Goal: Task Accomplishment & Management: Complete application form

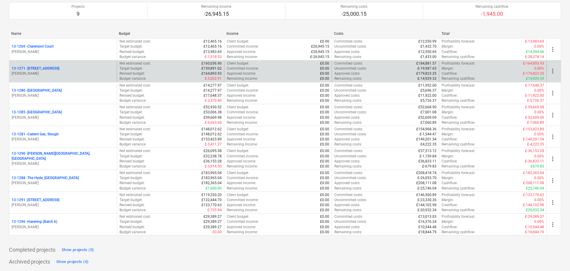
scroll to position [933, 0]
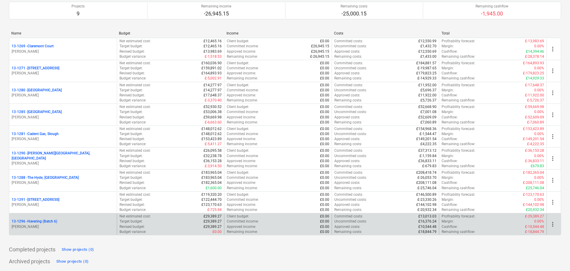
click at [46, 221] on p "13-1296 - Havering (Batch 6)" at bounding box center [35, 221] width 46 height 5
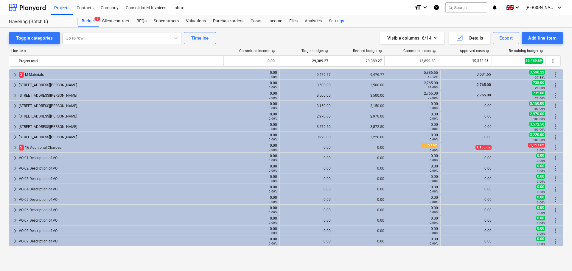
click at [327, 18] on div "Settings" at bounding box center [336, 21] width 22 height 12
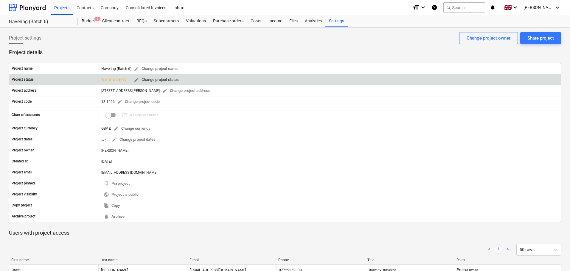
click at [136, 82] on span "edit" at bounding box center [136, 79] width 5 height 5
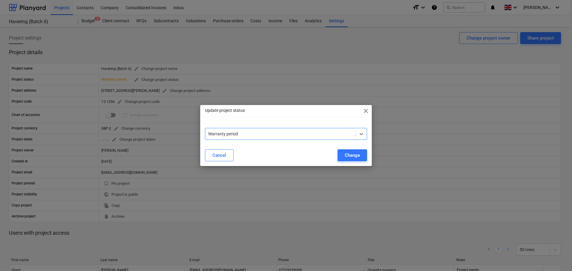
click at [226, 132] on div at bounding box center [280, 134] width 144 height 6
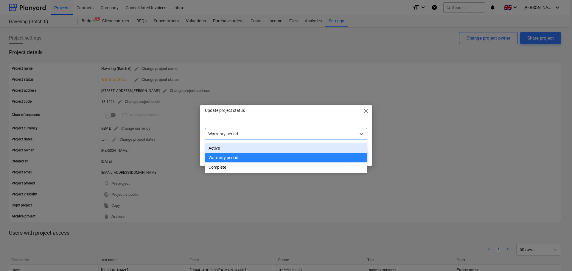
click at [222, 147] on div "Active" at bounding box center [286, 149] width 162 height 10
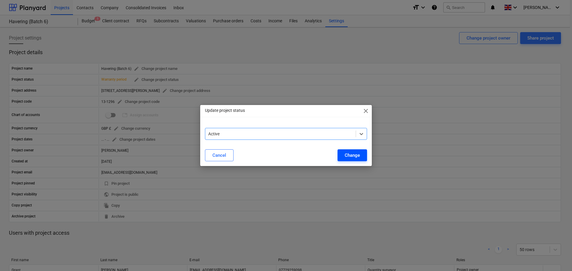
click at [349, 156] on div "Change" at bounding box center [352, 156] width 15 height 8
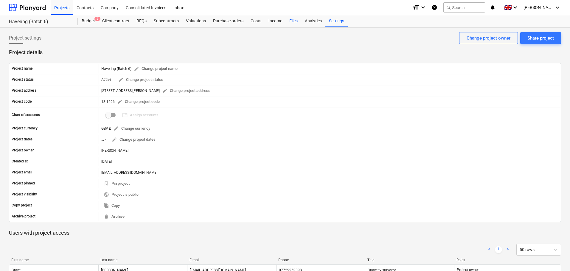
click at [290, 22] on div "Files" at bounding box center [293, 21] width 15 height 12
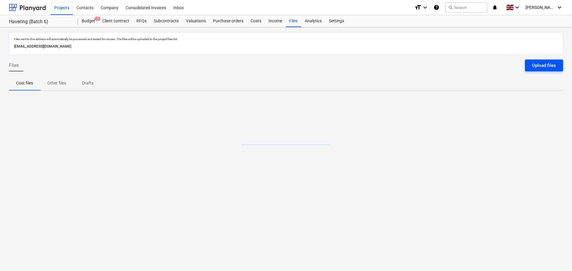
click at [540, 63] on div "Upload files" at bounding box center [544, 66] width 24 height 8
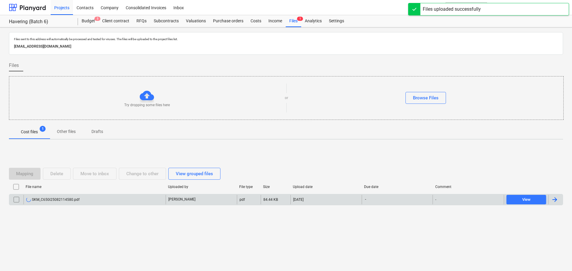
click at [117, 202] on div "SKM_C650i25082114580.pdf" at bounding box center [95, 200] width 142 height 10
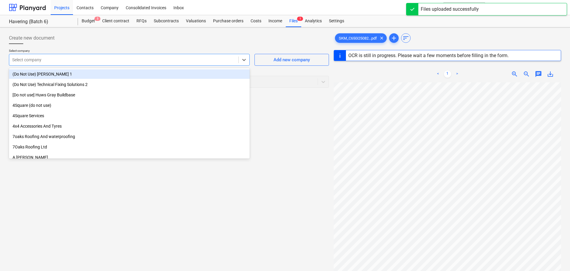
click at [83, 63] on div at bounding box center [123, 60] width 223 height 6
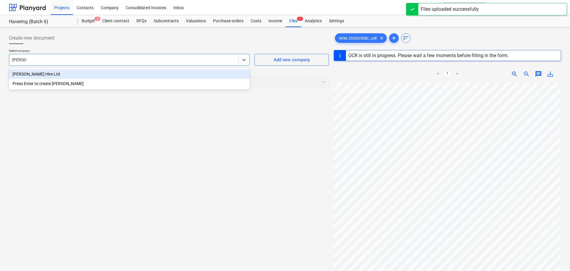
type input "[PERSON_NAME]"
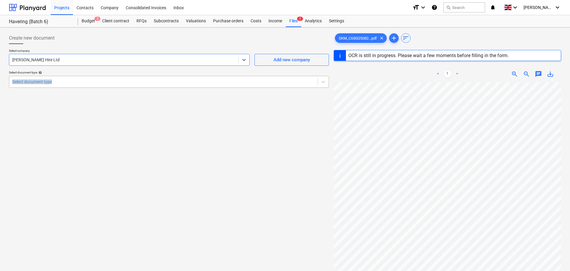
click at [81, 77] on div "Select document type help Select document type" at bounding box center [169, 79] width 320 height 17
click at [85, 81] on div at bounding box center [163, 82] width 302 height 6
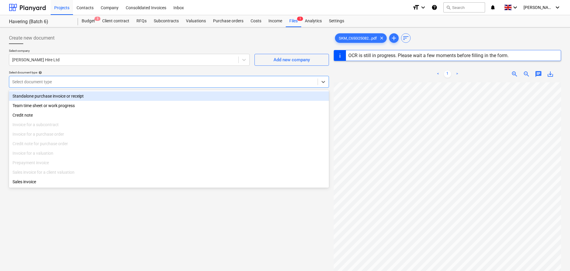
click at [83, 97] on div "Standalone purchase invoice or receipt" at bounding box center [169, 96] width 320 height 10
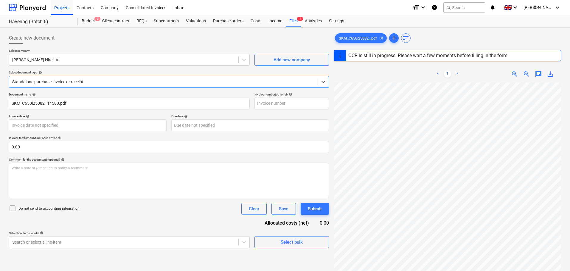
type input "14524226"
type input "[DATE]"
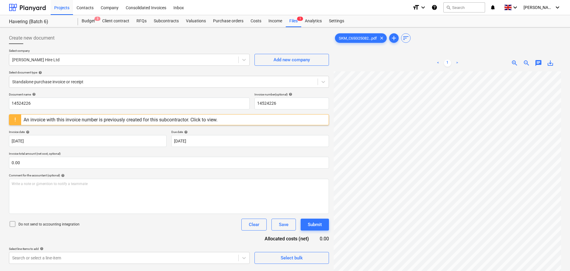
scroll to position [189, 69]
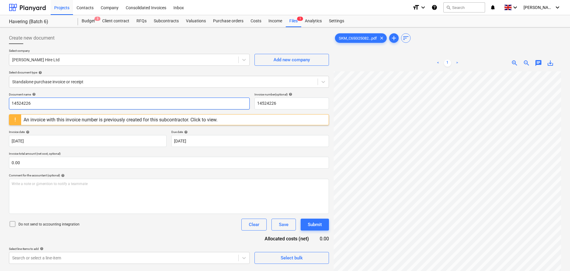
click at [55, 108] on input "14524226" at bounding box center [129, 104] width 241 height 12
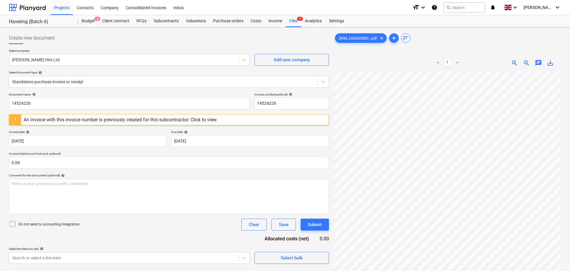
scroll to position [38, 73]
click at [102, 141] on body "Projects Contacts Company Consolidated Invoices Inbox format_size keyboard_arro…" at bounding box center [285, 135] width 570 height 271
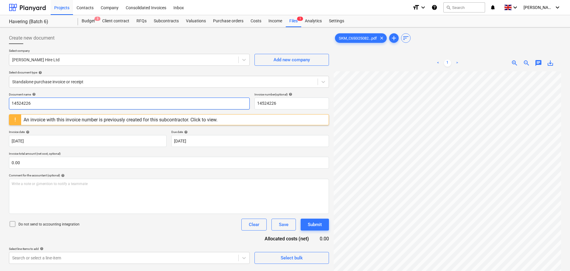
click at [106, 105] on input "14524226" at bounding box center [129, 104] width 241 height 12
type input "14524226"
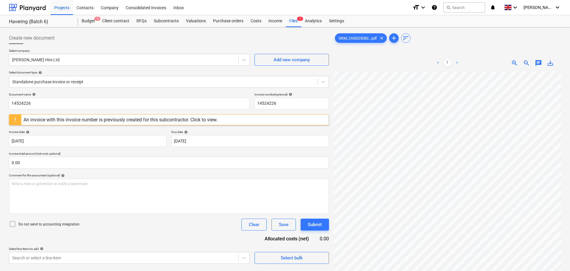
click at [149, 30] on div "Create new document Select company [PERSON_NAME] Hire Ltd Add new company Selec…" at bounding box center [169, 179] width 325 height 299
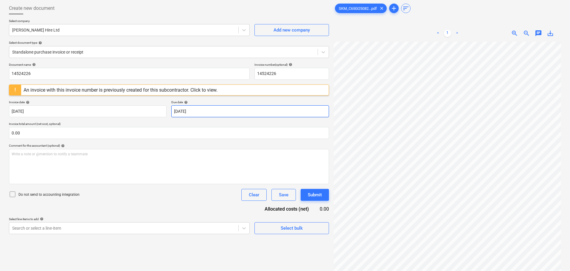
scroll to position [68, 73]
click at [156, 29] on div at bounding box center [123, 30] width 223 height 6
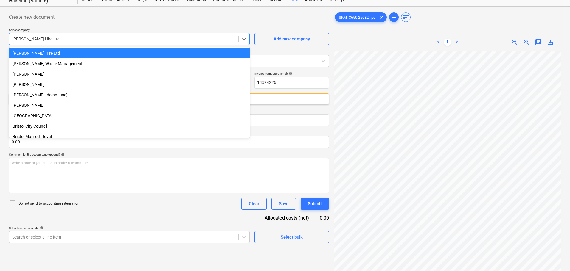
scroll to position [0, 0]
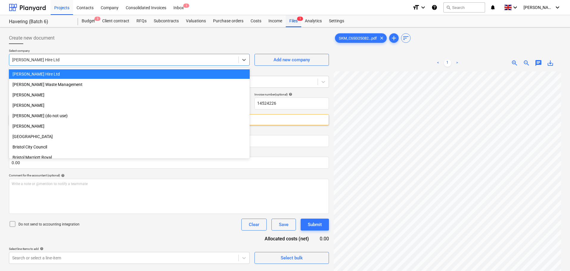
click at [291, 23] on div "Files 1" at bounding box center [293, 21] width 15 height 12
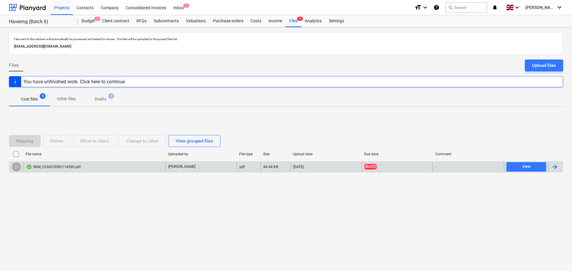
click at [15, 168] on input "checkbox" at bounding box center [17, 167] width 10 height 10
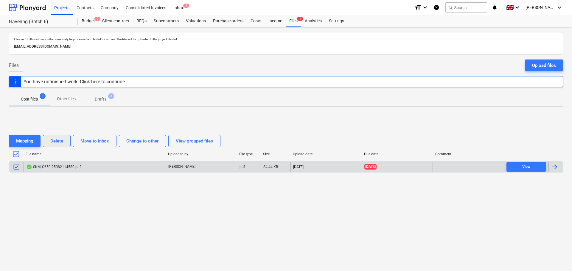
click at [57, 142] on div "Delete" at bounding box center [56, 141] width 13 height 8
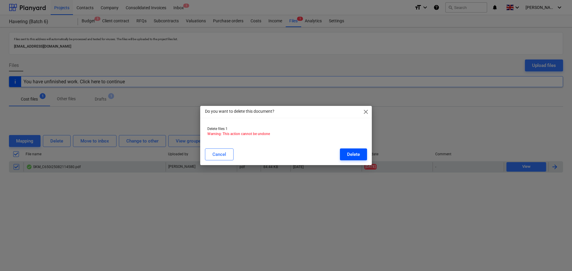
click at [348, 154] on div "Delete" at bounding box center [353, 155] width 13 height 8
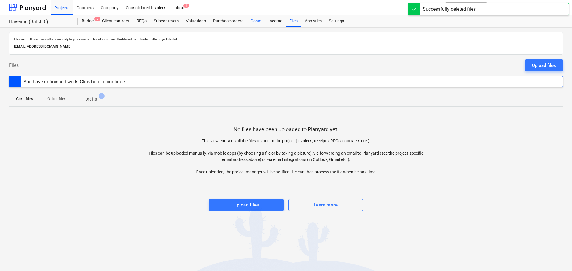
click at [257, 25] on div "Costs" at bounding box center [256, 21] width 18 height 12
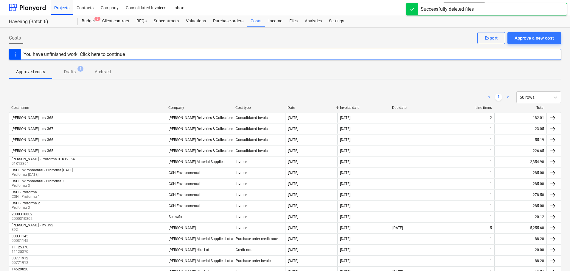
click at [132, 86] on div "< 1 > 50 rows Cost name Company Cost type Date Invoice date Due date Line-items…" at bounding box center [285, 226] width 552 height 284
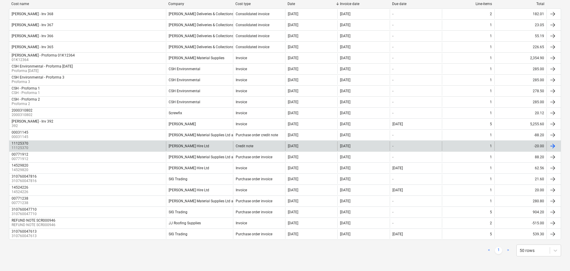
scroll to position [106, 0]
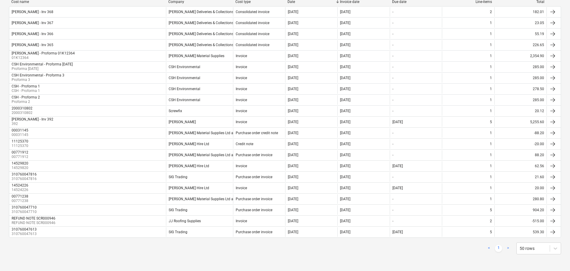
click at [292, 252] on div "< 1 > 50 rows" at bounding box center [285, 249] width 552 height 12
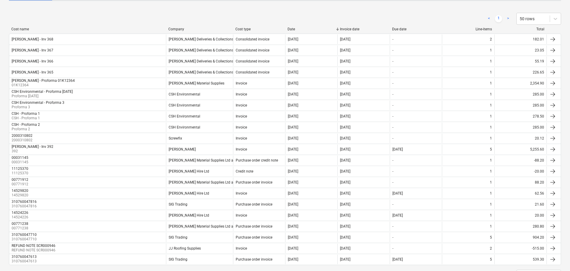
scroll to position [0, 0]
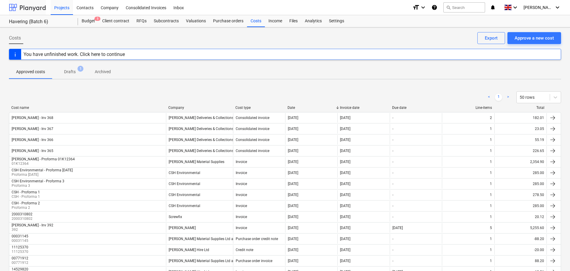
click at [27, 9] on div at bounding box center [27, 7] width 37 height 15
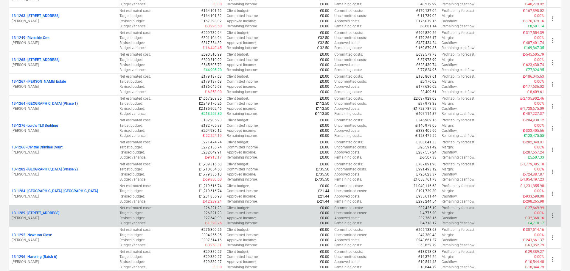
scroll to position [715, 0]
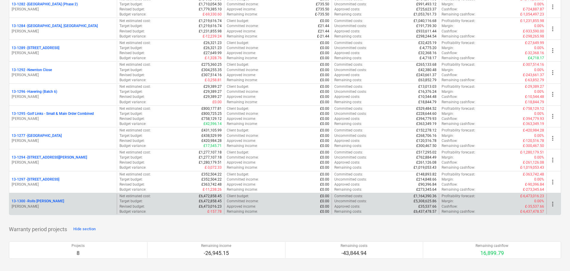
click at [62, 203] on p "13-1300 - Rolls [PERSON_NAME]" at bounding box center [38, 201] width 52 height 5
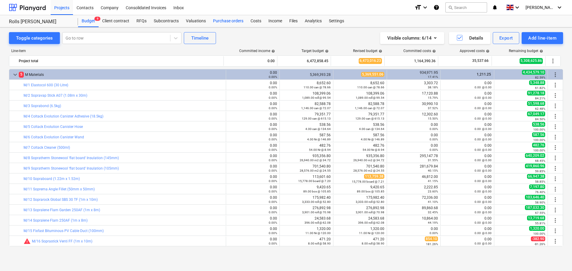
click at [235, 27] on div "Purchase orders" at bounding box center [228, 21] width 38 height 12
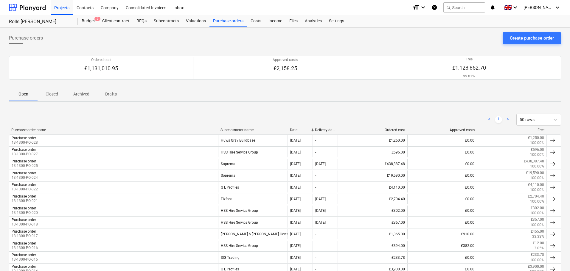
click at [248, 97] on div "Open Closed Archived Drafts" at bounding box center [285, 94] width 552 height 14
click at [531, 32] on div "Purchase orders Create purchase order Ordered cost £1,131,010.95 Approved costs…" at bounding box center [285, 244] width 570 height 434
click at [529, 35] on div "Create purchase order" at bounding box center [532, 38] width 44 height 8
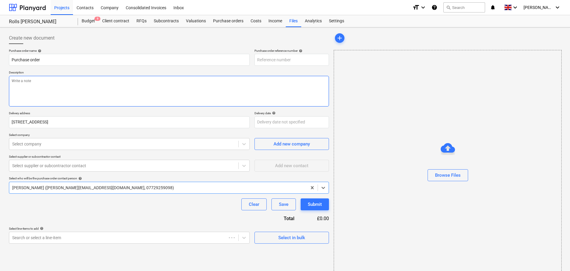
type textarea "x"
type input "13-1300-PO-029"
click at [65, 87] on textarea at bounding box center [169, 91] width 320 height 31
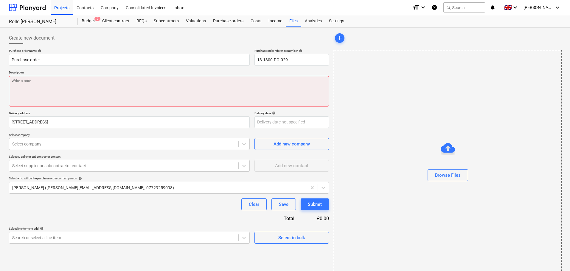
click at [172, 96] on textarea at bounding box center [169, 91] width 320 height 31
paste textarea "Site Contact [PERSON_NAME] [PHONE_NUMBER] or Skyler Office 01634791810.Driver t…"
type textarea "x"
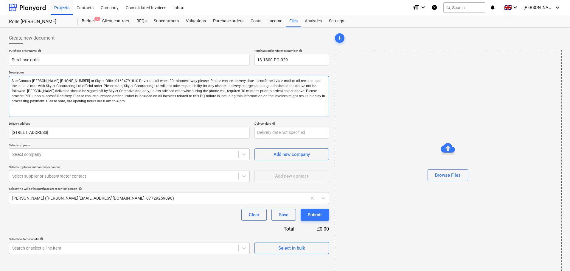
drag, startPoint x: 108, startPoint y: 108, endPoint x: -34, endPoint y: 57, distance: 150.4
click at [0, 57] on html "Projects Contacts Company Consolidated Invoices Inbox format_size keyboard_arro…" at bounding box center [285, 135] width 570 height 271
click at [155, 101] on textarea "Site Contact [PERSON_NAME] [PHONE_NUMBER] or Skyler Office 01634791810.Driver t…" at bounding box center [169, 96] width 320 height 41
drag, startPoint x: 161, startPoint y: 105, endPoint x: -24, endPoint y: 52, distance: 193.4
click at [0, 52] on html "Projects Contacts Company Consolidated Invoices Inbox format_size keyboard_arro…" at bounding box center [285, 135] width 570 height 271
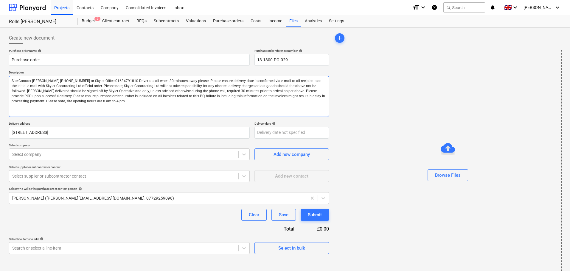
click at [104, 80] on textarea "Site Contact [PERSON_NAME] [PHONE_NUMBER] or Skyler Office 01634791810.Driver t…" at bounding box center [169, 96] width 320 height 41
click at [75, 80] on textarea "Site Contact [PERSON_NAME] [PHONE_NUMBER] or Skyler Office 01634791810.Driver t…" at bounding box center [169, 96] width 320 height 41
click at [71, 81] on textarea "Site Contact [PERSON_NAME] [PHONE_NUMBER] or Skyler Office 01634791810.Driver t…" at bounding box center [169, 96] width 320 height 41
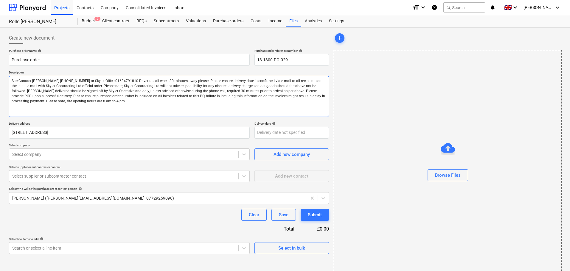
drag, startPoint x: 67, startPoint y: 81, endPoint x: 153, endPoint y: 107, distance: 89.3
click at [153, 107] on textarea "Site Contact [PERSON_NAME] [PHONE_NUMBER] or Skyler Office 01634791810.Driver t…" at bounding box center [169, 96] width 320 height 41
drag, startPoint x: 153, startPoint y: 107, endPoint x: 24, endPoint y: 75, distance: 132.6
click at [24, 75] on div "Description Site Contact [PERSON_NAME] [PHONE_NUMBER] or Skyler Office 01634791…" at bounding box center [169, 94] width 320 height 46
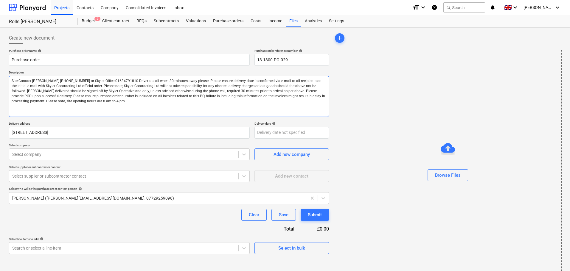
click at [112, 96] on textarea "Site Contact [PERSON_NAME] [PHONE_NUMBER] or Skyler Office 01634791810.Driver t…" at bounding box center [169, 96] width 320 height 41
drag, startPoint x: 138, startPoint y: 107, endPoint x: -26, endPoint y: 65, distance: 168.8
click at [0, 65] on html "Projects Contacts Company Consolidated Invoices Inbox format_size keyboard_arro…" at bounding box center [285, 135] width 570 height 271
click at [87, 102] on textarea "Site Contact [PERSON_NAME] [PHONE_NUMBER] or Skyler Office 01634791810.Driver t…" at bounding box center [169, 96] width 320 height 41
type textarea "Site Contact [PERSON_NAME] [PHONE_NUMBER] or Skyler Office 01634791810.Driver t…"
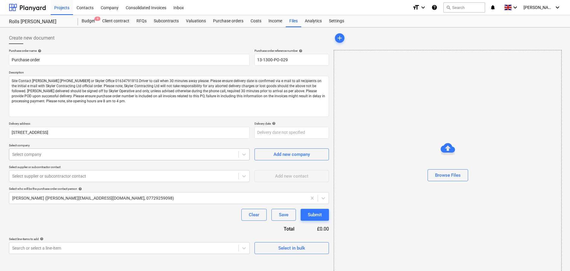
type textarea "x"
click at [68, 151] on div "Select company" at bounding box center [123, 154] width 229 height 8
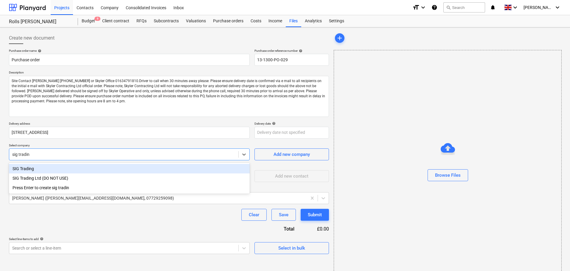
type input "sig trading"
click at [52, 171] on div "SIG Trading" at bounding box center [129, 169] width 241 height 10
type textarea "x"
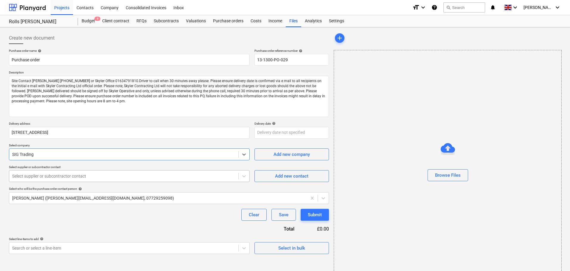
click at [52, 175] on div at bounding box center [123, 176] width 223 height 6
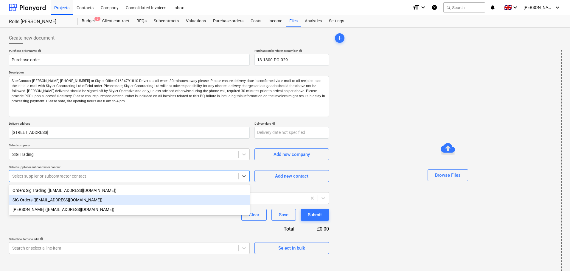
click at [32, 200] on div "SIG Orders ([EMAIL_ADDRESS][DOMAIN_NAME])" at bounding box center [129, 200] width 241 height 10
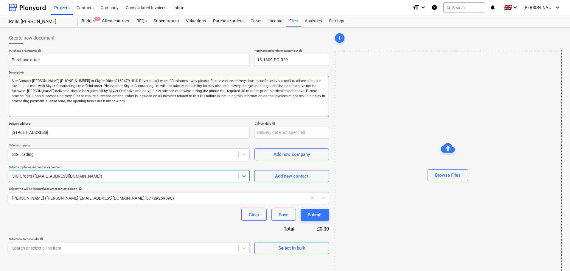
click at [11, 79] on textarea "Site Contact [PERSON_NAME] [PHONE_NUMBER] or Skyler Office 01634791810.Driver t…" at bounding box center [169, 96] width 320 height 41
type textarea "x"
type textarea "Site Contact [PERSON_NAME] [PHONE_NUMBER] or Skyler Office 01634791810.Driver t…"
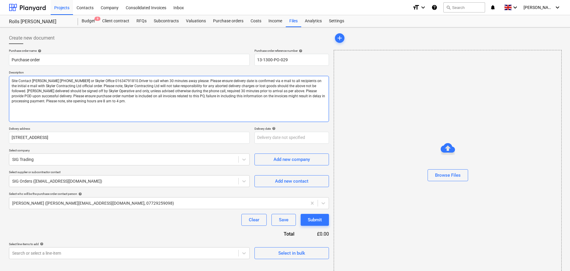
type textarea "x"
type textarea "Site Contact [PERSON_NAME] [PHONE_NUMBER] or Skyler Office 01634791810.Driver t…"
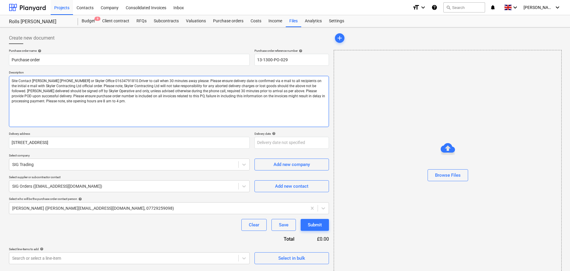
type textarea "x"
type textarea "W Site Contact [PERSON_NAME] [PHONE_NUMBER] or Skyler Office 01634791810.Driver…"
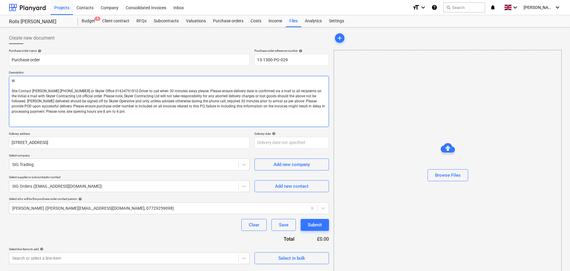
type textarea "x"
type textarea "Wa Site Contact [PERSON_NAME] [PHONE_NUMBER] or Skyler Office 01634791810.Drive…"
type textarea "x"
type textarea "Wat Site Contact [PERSON_NAME] [PHONE_NUMBER] or Skyler Office 01634791810.Driv…"
type textarea "x"
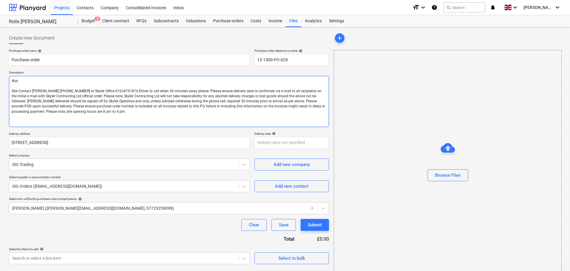
type textarea "Wate Site Contact [PERSON_NAME] [PHONE_NUMBER] or Skyler Office 01634791810.Dri…"
type textarea "x"
type textarea "Water Site Contact [PERSON_NAME] [PHONE_NUMBER] or Skyler Office 01634791810.Dr…"
type textarea "x"
type textarea "Waterl Site Contact [PERSON_NAME] [PHONE_NUMBER] or Skyler Office 01634791810.D…"
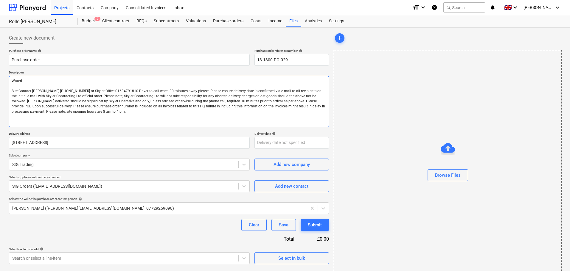
type textarea "x"
type textarea "Waterlo Site Contact [PERSON_NAME] [PHONE_NUMBER] or Skyler Office 01634791810.…"
type textarea "x"
type textarea "[GEOGRAPHIC_DATA] Site Contact [PERSON_NAME] [PHONE_NUMBER] or Skyler Office 01…"
type textarea "x"
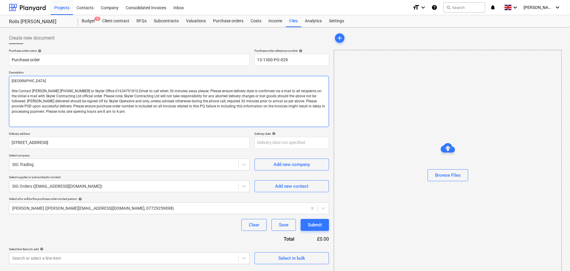
type textarea "Waterloov Site Contact [PERSON_NAME] [PHONE_NUMBER] or Skyler Office 0163479181…"
type textarea "x"
type textarea "Waterloovi Site Contact [PERSON_NAME] [PHONE_NUMBER] or Skyler Office 016347918…"
type textarea "x"
type textarea "Waterloovil Site Contact [PERSON_NAME] [PHONE_NUMBER] or Skyler Office 01634791…"
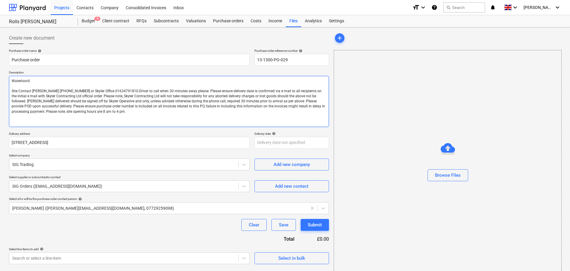
type textarea "x"
type textarea "Waterloovill Site Contact [PERSON_NAME] [PHONE_NUMBER] or Skyler Office 0163479…"
type textarea "x"
type textarea "[GEOGRAPHIC_DATA] Site Contact [PERSON_NAME] [PHONE_NUMBER] or Skyler Office 01…"
type textarea "x"
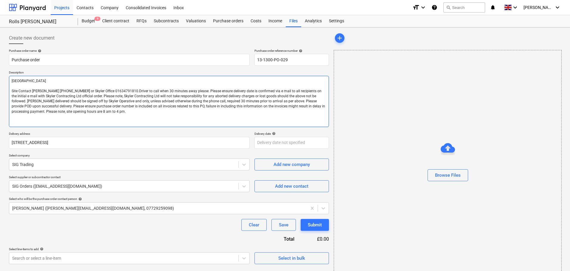
type textarea "[GEOGRAPHIC_DATA] Site Contact [PERSON_NAME] [PHONE_NUMBER] or Skyler Office 01…"
type textarea "x"
type textarea "Waterlooville B Site Contact [PERSON_NAME] [PHONE_NUMBER] or Skyler Office 0163…"
type textarea "x"
type textarea "Waterlooville Br Site Contact [PERSON_NAME] [PHONE_NUMBER] or Skyler Office 016…"
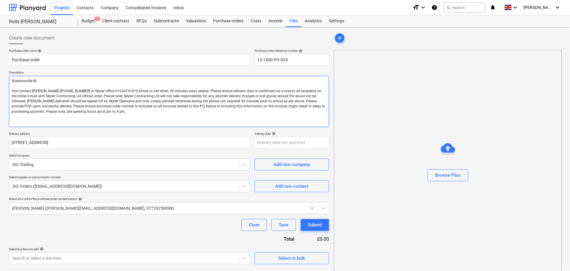
type textarea "x"
type textarea "Waterlooville Bra Site Contact [PERSON_NAME] [PHONE_NUMBER] or Skyler Office 01…"
type textarea "x"
type textarea "Waterlooville Bran Site Contact [PERSON_NAME] [PHONE_NUMBER] or Skyler Office 0…"
type textarea "x"
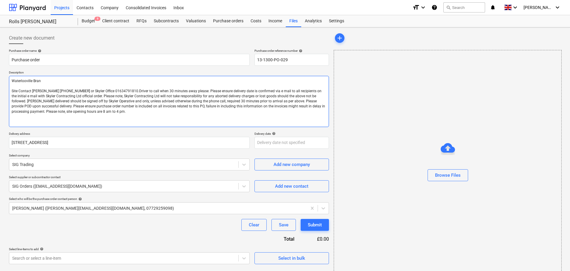
type textarea "Waterlooville Branc Site Contact [PERSON_NAME] [PHONE_NUMBER] or Skyler Office …"
type textarea "x"
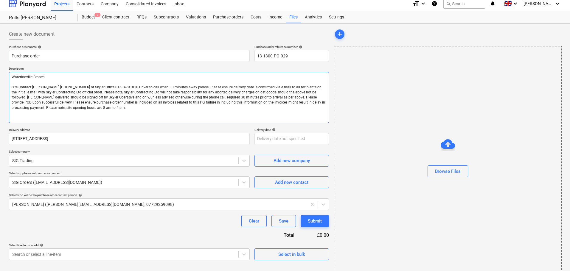
scroll to position [11, 0]
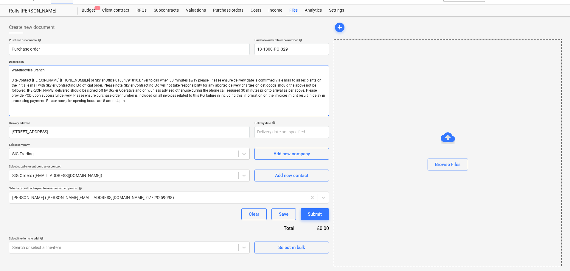
type textarea "Waterlooville Branch Site Contact [PERSON_NAME] [PHONE_NUMBER] or Skyler Office…"
type textarea "x"
click at [99, 242] on p "Select line-items to add help" at bounding box center [129, 239] width 241 height 5
click at [94, 242] on body "Projects Contacts Company Consolidated Invoices Inbox format_size keyboard_arro…" at bounding box center [285, 124] width 570 height 271
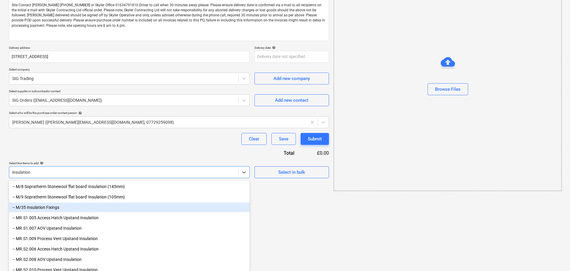
scroll to position [0, 0]
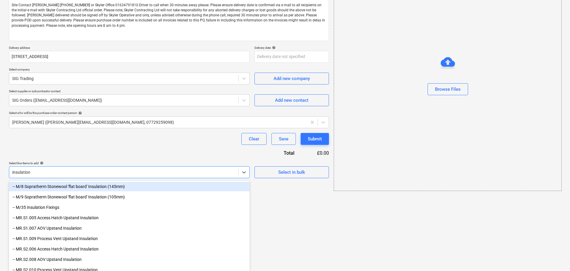
type input "insulation"
type textarea "x"
click at [278, 185] on html "Projects Contacts Company Consolidated Invoices Inbox format_size keyboard_arro…" at bounding box center [285, 49] width 570 height 271
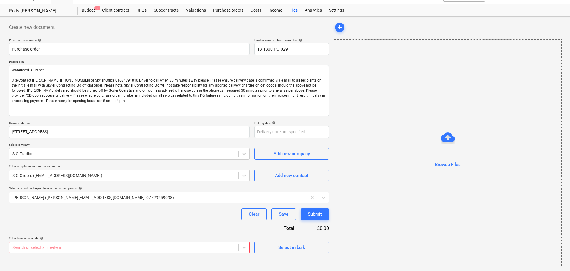
click at [164, 248] on body "Projects Contacts Company Consolidated Invoices Inbox format_size keyboard_arro…" at bounding box center [285, 124] width 570 height 271
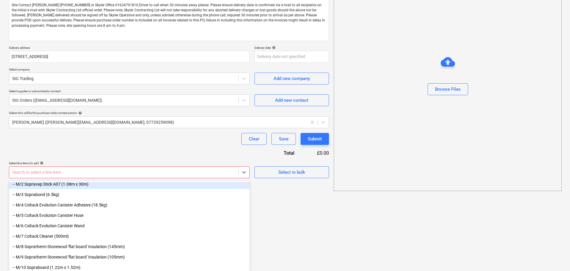
scroll to position [60, 0]
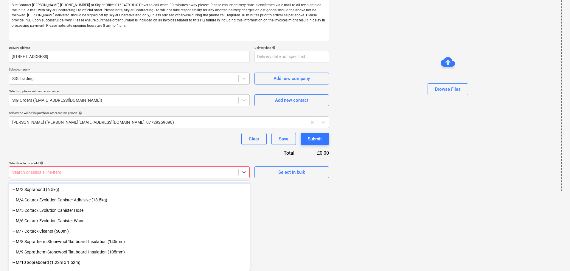
drag, startPoint x: 134, startPoint y: 144, endPoint x: 142, endPoint y: 150, distance: 10.1
click at [135, 144] on div "Purchase order name help Purchase order Purchase order reference number help 13…" at bounding box center [169, 71] width 320 height 216
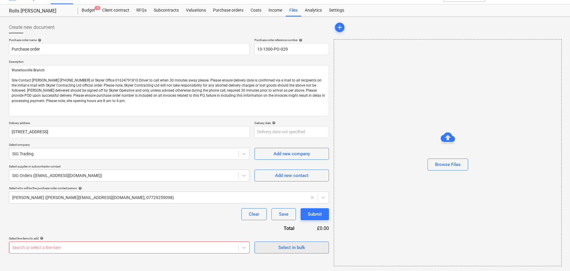
click at [276, 243] on button "Select in bulk" at bounding box center [291, 248] width 74 height 12
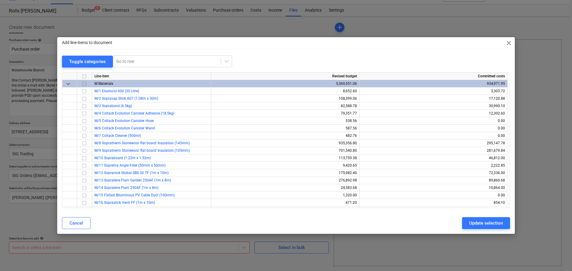
click at [72, 84] on div "keyboard_arrow_down" at bounding box center [69, 83] width 15 height 7
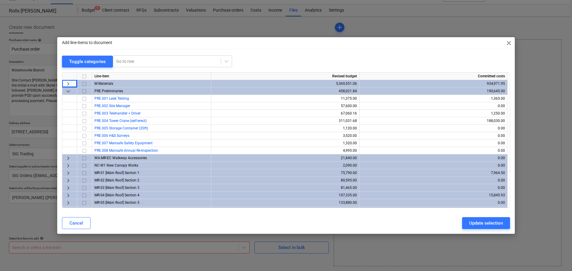
click at [69, 91] on span "keyboard_arrow_down" at bounding box center [68, 91] width 7 height 7
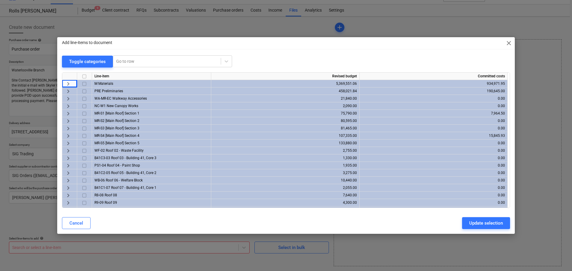
click at [68, 80] on div at bounding box center [69, 76] width 15 height 7
click at [64, 83] on div "keyboard_arrow_right" at bounding box center [69, 83] width 15 height 7
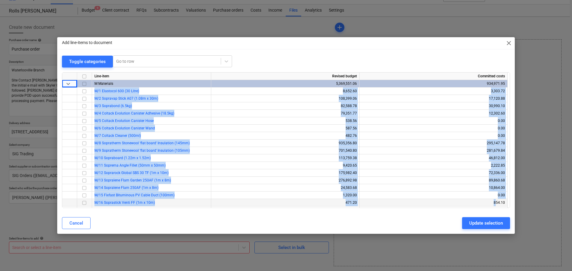
drag, startPoint x: 77, startPoint y: 90, endPoint x: 496, endPoint y: 200, distance: 433.8
click at [496, 200] on div "Line-item Revised budget Committed costs keyboard_arrow_down M Materials 5,369,…" at bounding box center [286, 140] width 448 height 136
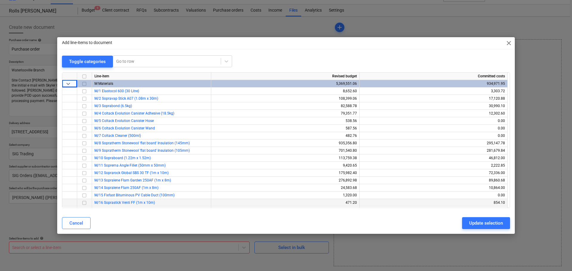
click at [498, 200] on div "854.10" at bounding box center [433, 202] width 143 height 7
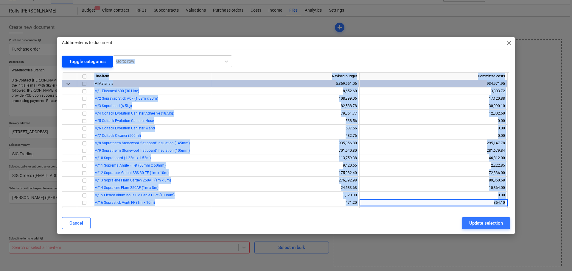
drag, startPoint x: 498, startPoint y: 200, endPoint x: 92, endPoint y: 62, distance: 428.5
click at [92, 62] on div "Toggle categories Go to row Line-item Revised budget Committed costs keyboard_a…" at bounding box center [286, 131] width 448 height 153
click at [296, 129] on div "587.56" at bounding box center [285, 128] width 143 height 7
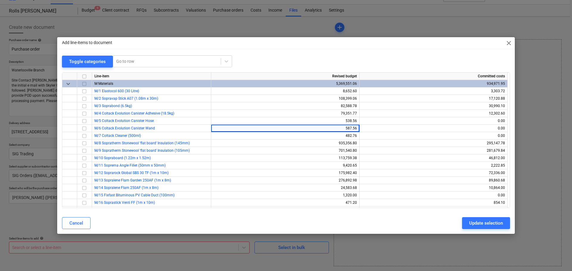
click at [294, 64] on div "Toggle categories Go to row" at bounding box center [286, 61] width 448 height 12
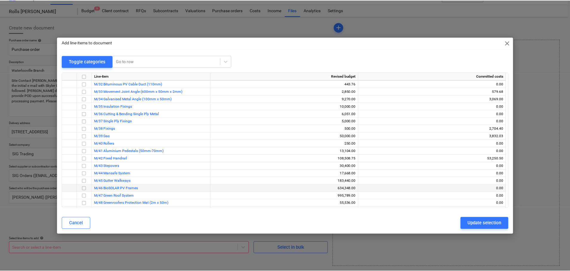
scroll to position [238, 0]
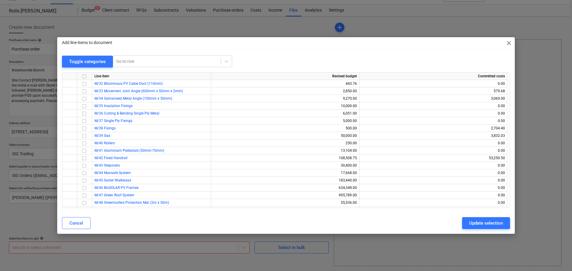
drag, startPoint x: 79, startPoint y: 218, endPoint x: 80, endPoint y: 229, distance: 10.8
click at [79, 218] on button "Cancel" at bounding box center [76, 223] width 29 height 12
type textarea "x"
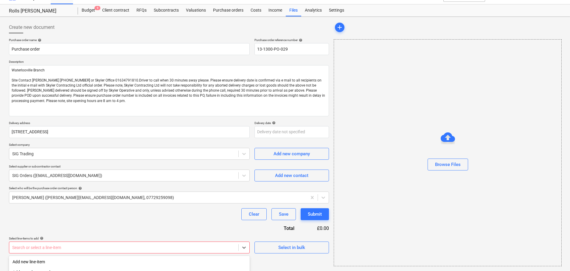
scroll to position [86, 0]
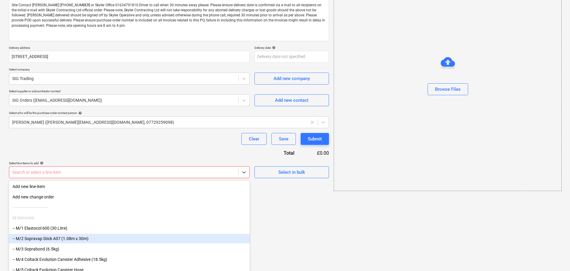
click at [83, 185] on body "Projects Contacts Company Consolidated Invoices Inbox format_size keyboard_arro…" at bounding box center [285, 49] width 570 height 271
type input "n"
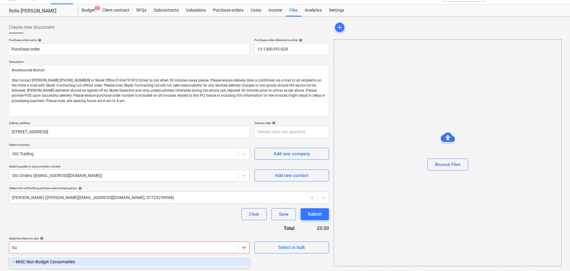
type input "b"
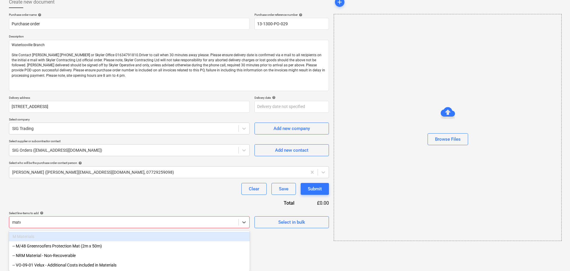
scroll to position [27, 0]
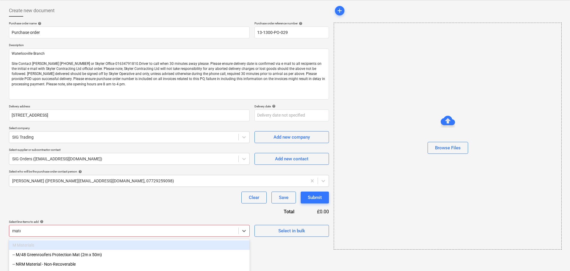
type input "mater"
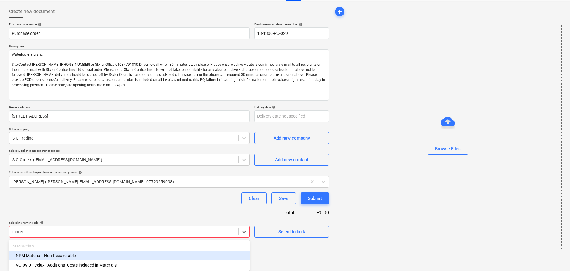
click at [81, 257] on div "-- NRM Material - Non-Recoverable" at bounding box center [129, 256] width 241 height 10
type textarea "x"
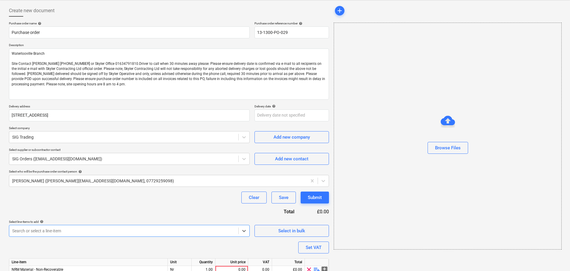
click at [108, 215] on div "Purchase order name help Purchase order Purchase order reference number help 13…" at bounding box center [169, 157] width 320 height 272
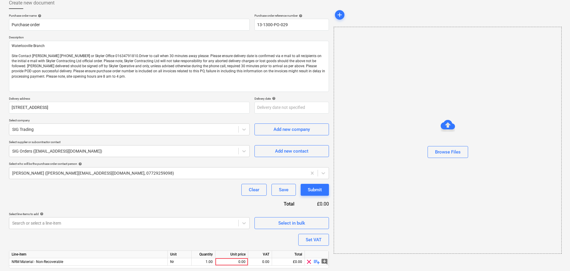
scroll to position [54, 0]
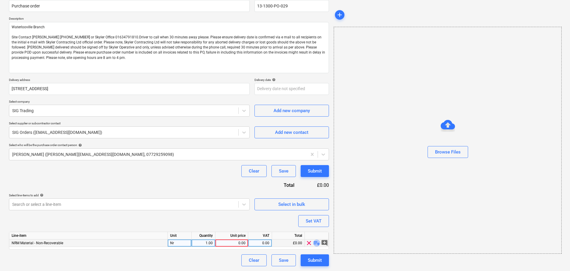
click at [315, 242] on span "playlist_add" at bounding box center [316, 243] width 7 height 7
type textarea "x"
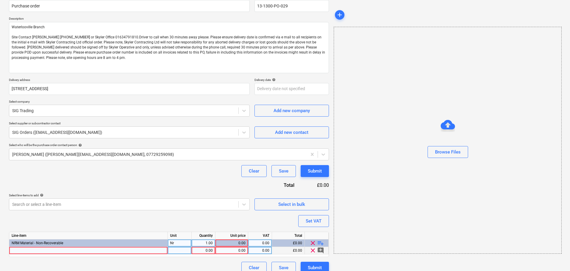
click at [81, 253] on div at bounding box center [88, 250] width 158 height 7
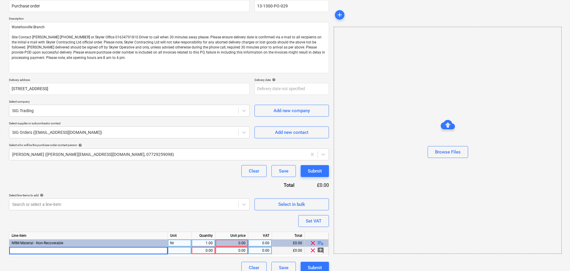
click at [107, 169] on div "Clear Save Submit" at bounding box center [169, 171] width 320 height 12
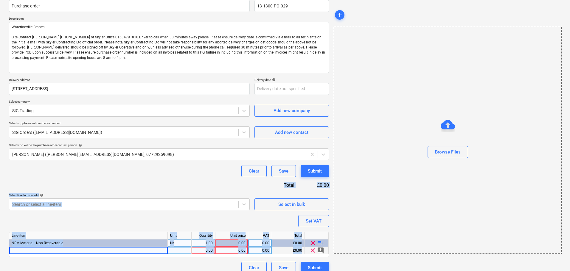
drag, startPoint x: 108, startPoint y: 168, endPoint x: 103, endPoint y: 285, distance: 117.1
click at [103, 217] on html "Projects Contacts Company Consolidated Invoices Inbox format_size keyboard_arro…" at bounding box center [285, 81] width 570 height 271
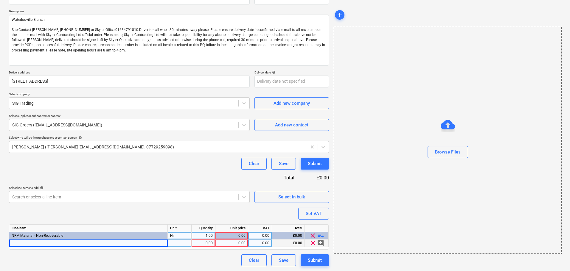
click at [102, 171] on div "Purchase order name help Purchase order Purchase order reference number help 13…" at bounding box center [169, 126] width 320 height 279
click at [72, 242] on div at bounding box center [88, 243] width 158 height 7
type input "Rockwool RWA45 30mm Insulation - 600mm x 1200mm (0.72m2 Per Board, 8.64m2 Per P…"
type textarea "x"
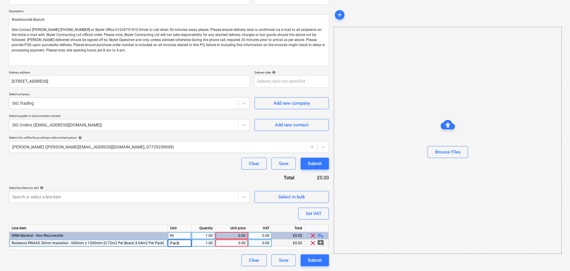
type input "Packs"
type textarea "x"
click at [174, 245] on div "Packs" at bounding box center [180, 243] width 24 height 7
type input "7776"
type textarea "x"
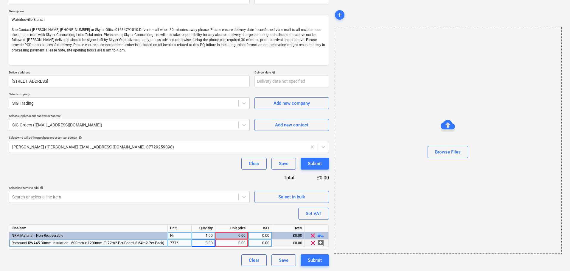
click at [174, 245] on div "7776" at bounding box center [180, 243] width 24 height 7
type input "77.76"
type textarea "x"
type input "m2"
type textarea "x"
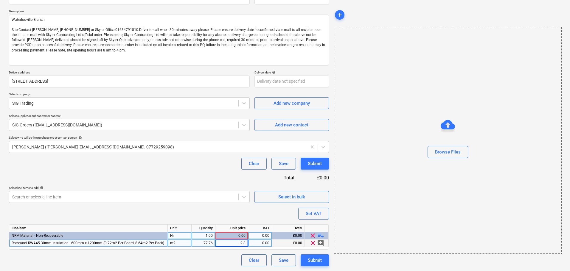
type input "2.82"
type textarea "x"
click at [217, 166] on div "Clear Save Submit" at bounding box center [169, 164] width 320 height 12
click at [231, 245] on div "2.82" at bounding box center [232, 243] width 28 height 7
type input "2.82343107"
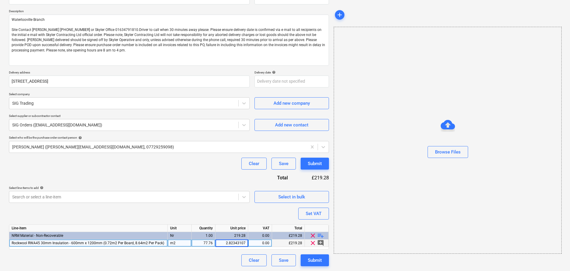
click at [229, 173] on div "Purchase order name help Purchase order Purchase order reference number help 13…" at bounding box center [169, 126] width 320 height 279
click at [217, 173] on div "Purchase order name help Purchase order Purchase order reference number help 13…" at bounding box center [169, 126] width 320 height 279
click at [111, 202] on body "Projects Contacts Company Consolidated Invoices Inbox format_size keyboard_arro…" at bounding box center [285, 74] width 570 height 271
type textarea "x"
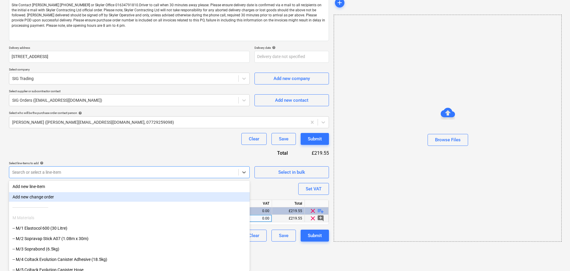
type input "s"
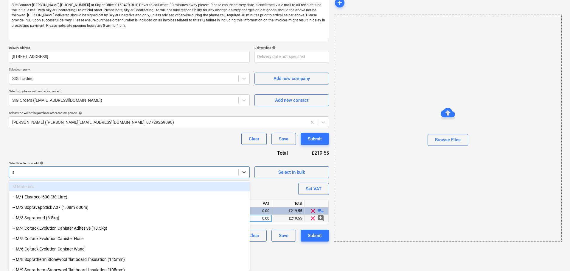
type textarea "x"
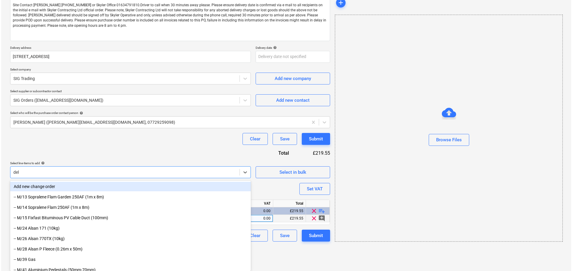
scroll to position [61, 0]
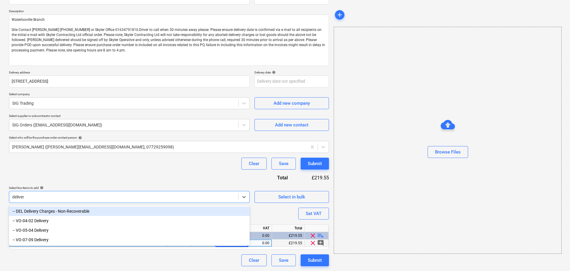
type input "delivery"
type textarea "x"
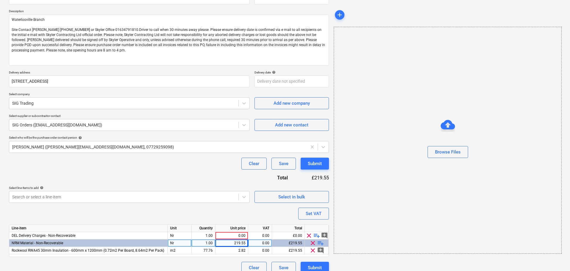
click at [250, 214] on div "Purchase order name help Purchase order Purchase order reference number help 13…" at bounding box center [169, 130] width 320 height 287
click at [306, 234] on span "clear" at bounding box center [308, 235] width 7 height 7
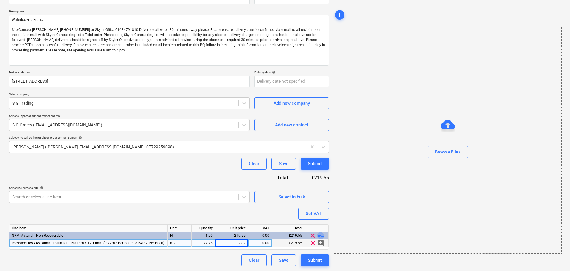
click at [320, 236] on span "playlist_add" at bounding box center [320, 235] width 7 height 7
type textarea "x"
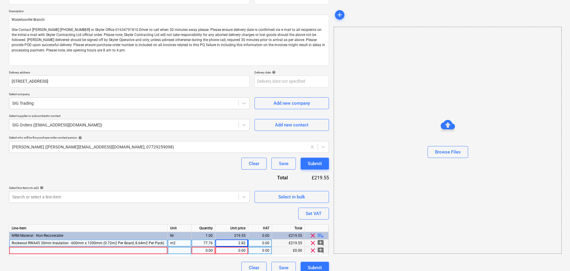
click at [99, 252] on div at bounding box center [88, 250] width 158 height 7
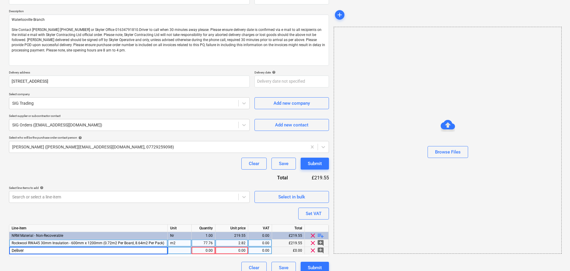
type input "Delivery"
type textarea "x"
type input "Item"
type textarea "x"
click at [179, 234] on div "Nr" at bounding box center [180, 235] width 24 height 7
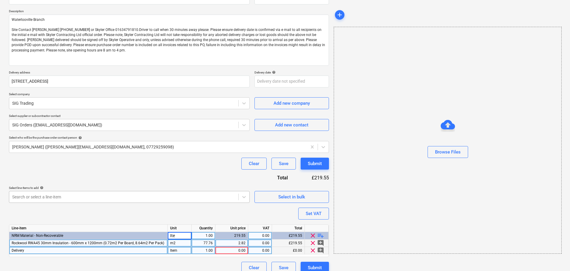
type input "Item"
click at [199, 215] on div "Purchase order name help Purchase order Purchase order reference number help 13…" at bounding box center [169, 130] width 320 height 287
type textarea "x"
click at [234, 251] on div "0.00" at bounding box center [232, 250] width 28 height 7
type input "2"
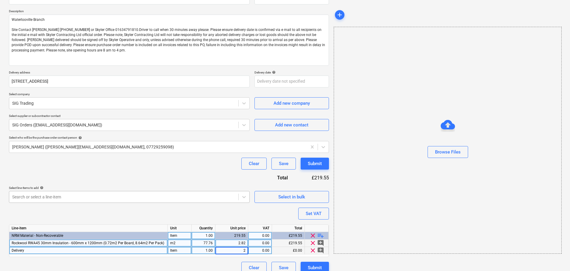
type textarea "x"
type input "25"
click at [188, 181] on div "Purchase order name help Purchase order Purchase order reference number help 13…" at bounding box center [169, 130] width 320 height 287
drag, startPoint x: 194, startPoint y: 168, endPoint x: 195, endPoint y: 198, distance: 30.1
click at [198, 224] on div "Purchase order name help Purchase order Purchase order reference number help 13…" at bounding box center [169, 130] width 320 height 287
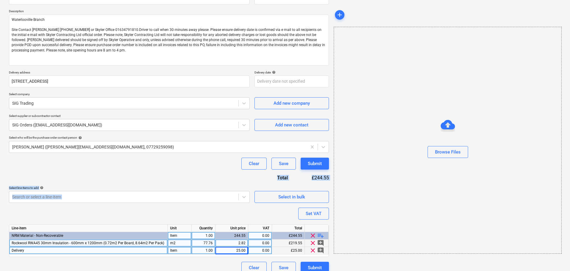
click at [193, 180] on div "Purchase order name help Purchase order Purchase order reference number help 13…" at bounding box center [169, 130] width 320 height 287
click at [203, 178] on div "Purchase order name help Purchase order Purchase order reference number help 13…" at bounding box center [169, 130] width 320 height 287
click at [322, 165] on button "Submit" at bounding box center [315, 164] width 28 height 12
type textarea "x"
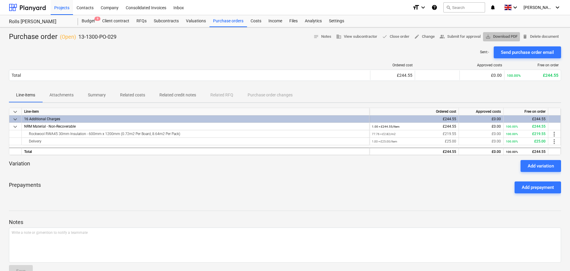
click at [502, 38] on span "save_alt Download PDF" at bounding box center [501, 36] width 32 height 7
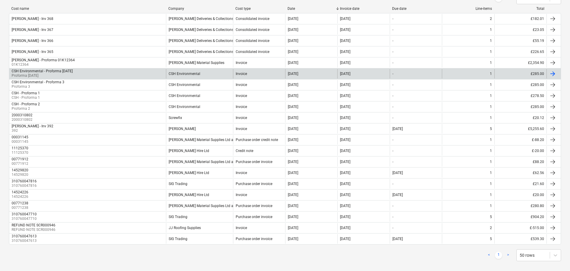
scroll to position [89, 0]
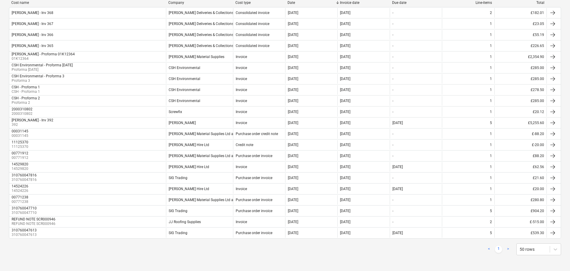
click at [128, 244] on div "< 1 > 50 rows" at bounding box center [285, 250] width 552 height 12
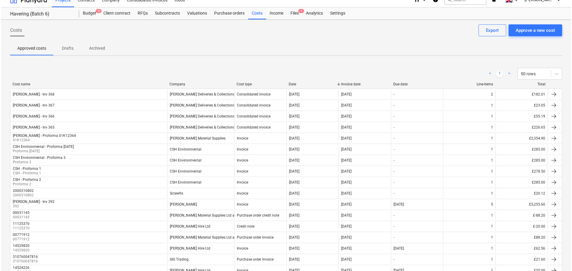
scroll to position [0, 0]
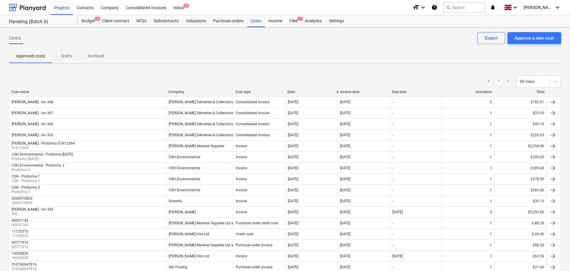
click at [99, 60] on span "Archived" at bounding box center [96, 56] width 30 height 10
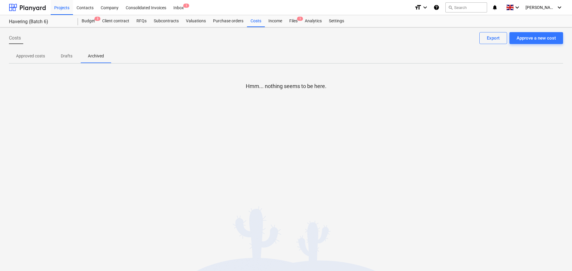
click at [65, 57] on p "Drafts" at bounding box center [66, 56] width 14 height 6
click at [32, 59] on p "Approved costs" at bounding box center [30, 56] width 29 height 6
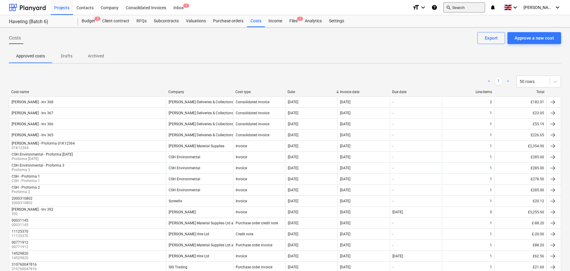
click at [468, 8] on button "search Search" at bounding box center [464, 7] width 42 height 10
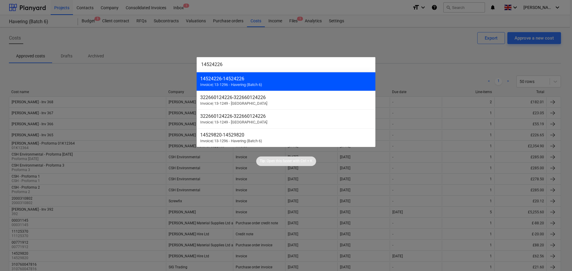
type input "14524226"
click at [242, 83] on span "Invoice | 13-1296 - Havering (Batch 6)" at bounding box center [231, 85] width 62 height 4
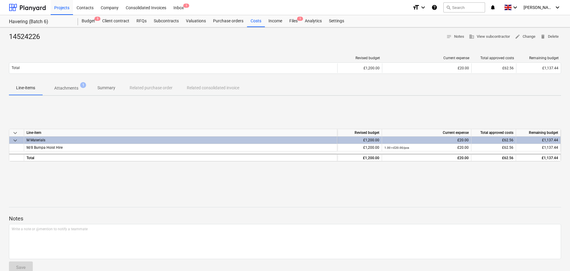
click at [64, 92] on span "Attachments 1" at bounding box center [66, 88] width 48 height 11
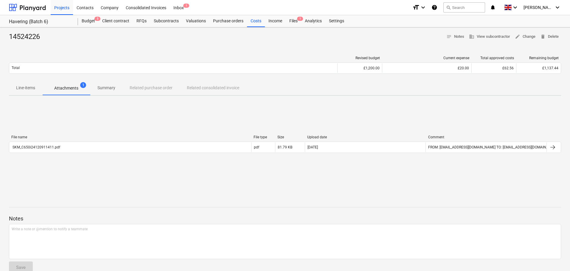
click at [94, 153] on div "File name File type Size Upload date Comment SKM_C650i24120911411.pdf pdf 81.79…" at bounding box center [285, 145] width 552 height 20
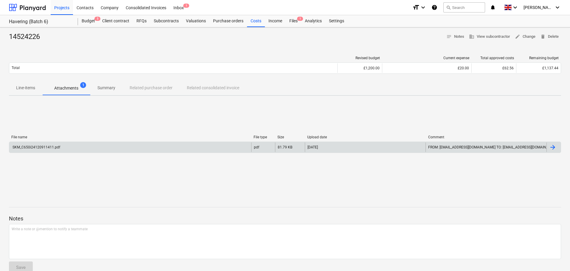
click at [98, 150] on div "SKM_C650i24120911411.pdf" at bounding box center [130, 148] width 242 height 10
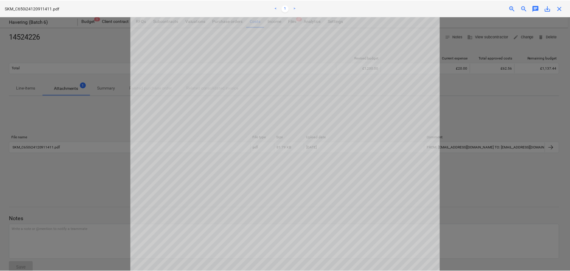
scroll to position [30, 0]
click at [562, 8] on span "close" at bounding box center [561, 8] width 7 height 7
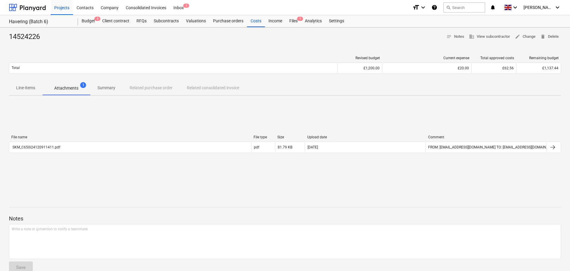
click at [394, 51] on div "14524226 notes Notes business View subcontractor edit Change delete Delete Revi…" at bounding box center [285, 155] width 570 height 256
click at [193, 126] on div "File name File type Size Upload date Comment SKM_C650i24120911411.pdf pdf 81.79…" at bounding box center [285, 145] width 552 height 89
click at [261, 21] on div "Costs" at bounding box center [256, 21] width 18 height 12
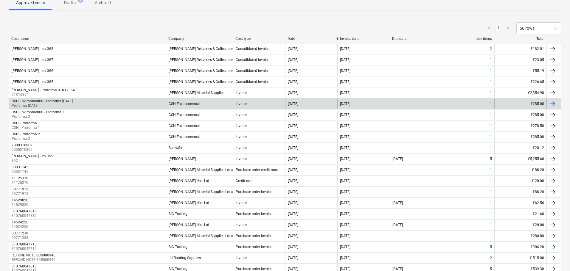
scroll to position [89, 0]
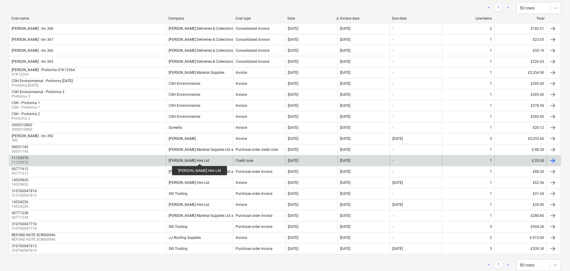
click at [193, 159] on div "[PERSON_NAME] Hire Ltd" at bounding box center [189, 161] width 41 height 4
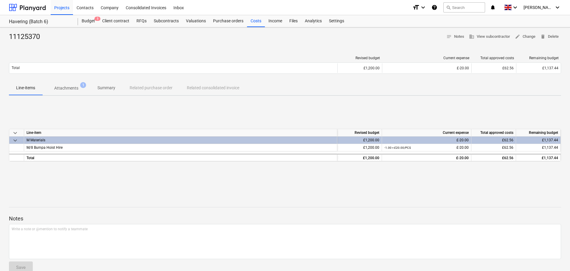
click at [66, 92] on span "Attachments 1" at bounding box center [66, 88] width 48 height 11
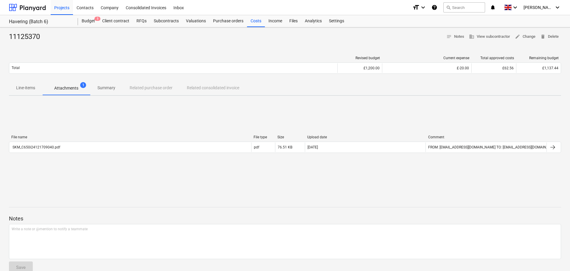
click at [72, 154] on div "File name File type Size Upload date Comment SKM_C650i24121709040.pdf pdf 76.51…" at bounding box center [285, 145] width 552 height 20
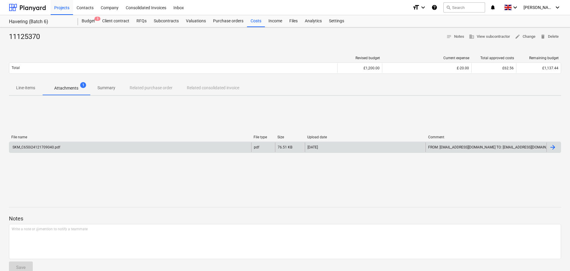
click at [75, 147] on div "SKM_C650i24121709040.pdf" at bounding box center [130, 148] width 242 height 10
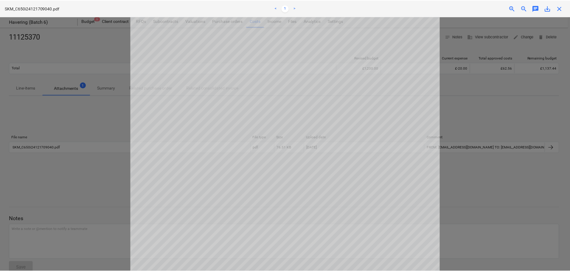
scroll to position [29, 0]
click at [560, 9] on span "close" at bounding box center [561, 8] width 7 height 7
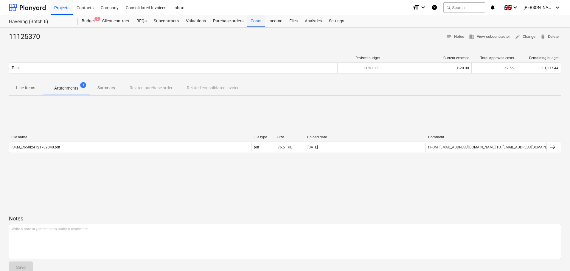
click at [253, 23] on div "Costs" at bounding box center [256, 21] width 18 height 12
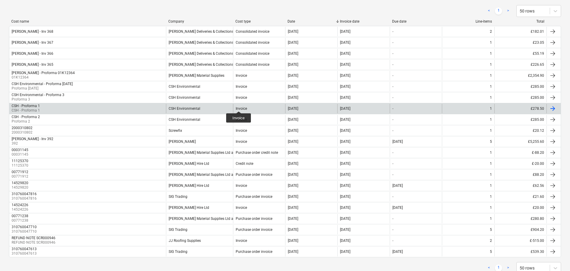
scroll to position [106, 0]
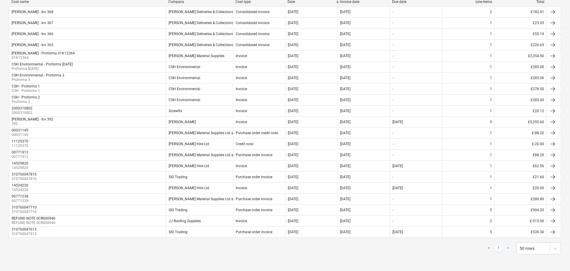
click at [140, 246] on div "< 1 > 50 rows" at bounding box center [285, 249] width 552 height 12
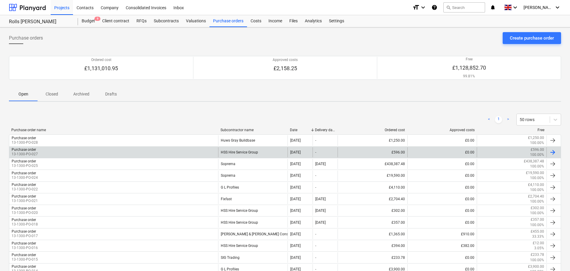
click at [42, 152] on div "Purchase order 13-1300-PO-027" at bounding box center [113, 152] width 209 height 10
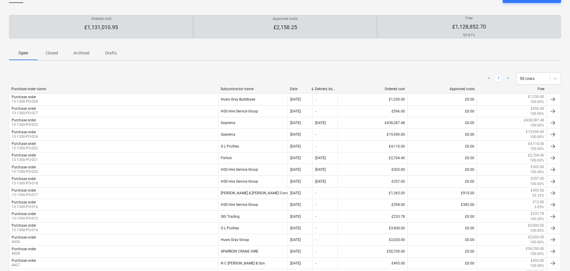
scroll to position [60, 0]
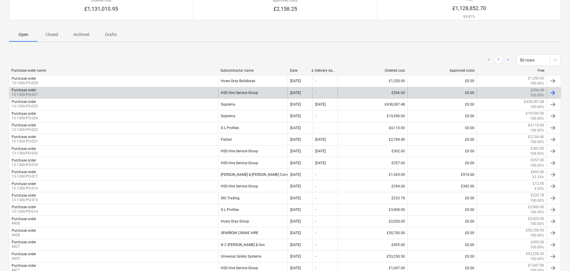
click at [142, 91] on div "Purchase order 13-1300-PO-027" at bounding box center [113, 93] width 209 height 10
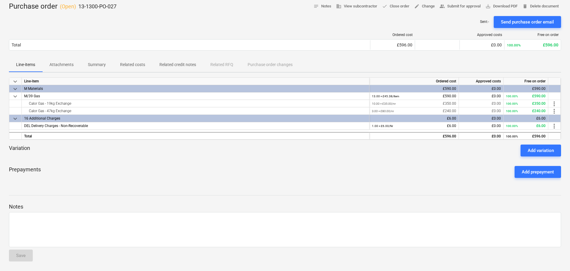
scroll to position [30, 0]
click at [69, 66] on p "Attachments" at bounding box center [61, 65] width 24 height 6
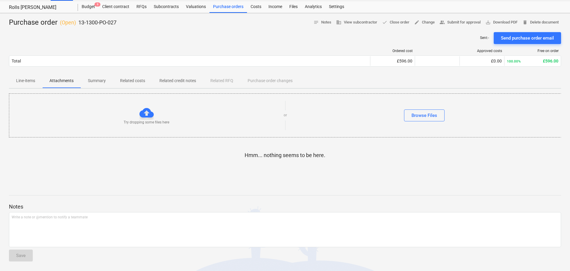
click at [97, 82] on p "Summary" at bounding box center [97, 81] width 18 height 6
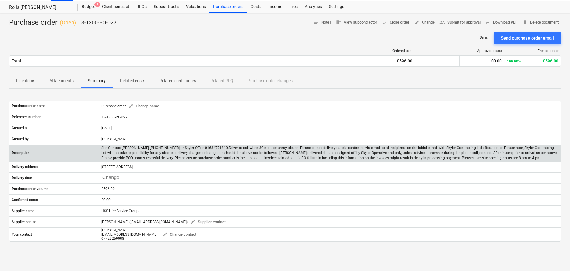
click at [103, 147] on p "Site Contact [PERSON_NAME] [PHONE_NUMBER] or Skyler Office 01634791810.Driver t…" at bounding box center [329, 153] width 457 height 15
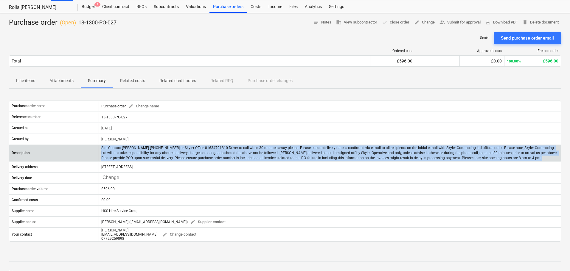
drag, startPoint x: 103, startPoint y: 147, endPoint x: 510, endPoint y: 156, distance: 407.0
click at [510, 156] on p "Site Contact [PERSON_NAME] [PHONE_NUMBER] or Skyler Office 01634791810.Driver t…" at bounding box center [329, 153] width 457 height 15
copy p "Site Contact [PERSON_NAME] [PHONE_NUMBER] or Skyler Office 01634791810.Driver t…"
click at [411, 153] on p "Site Contact [PERSON_NAME] [PHONE_NUMBER] or Skyler Office 01634791810.Driver t…" at bounding box center [329, 153] width 457 height 15
